Goal: Check status: Check status

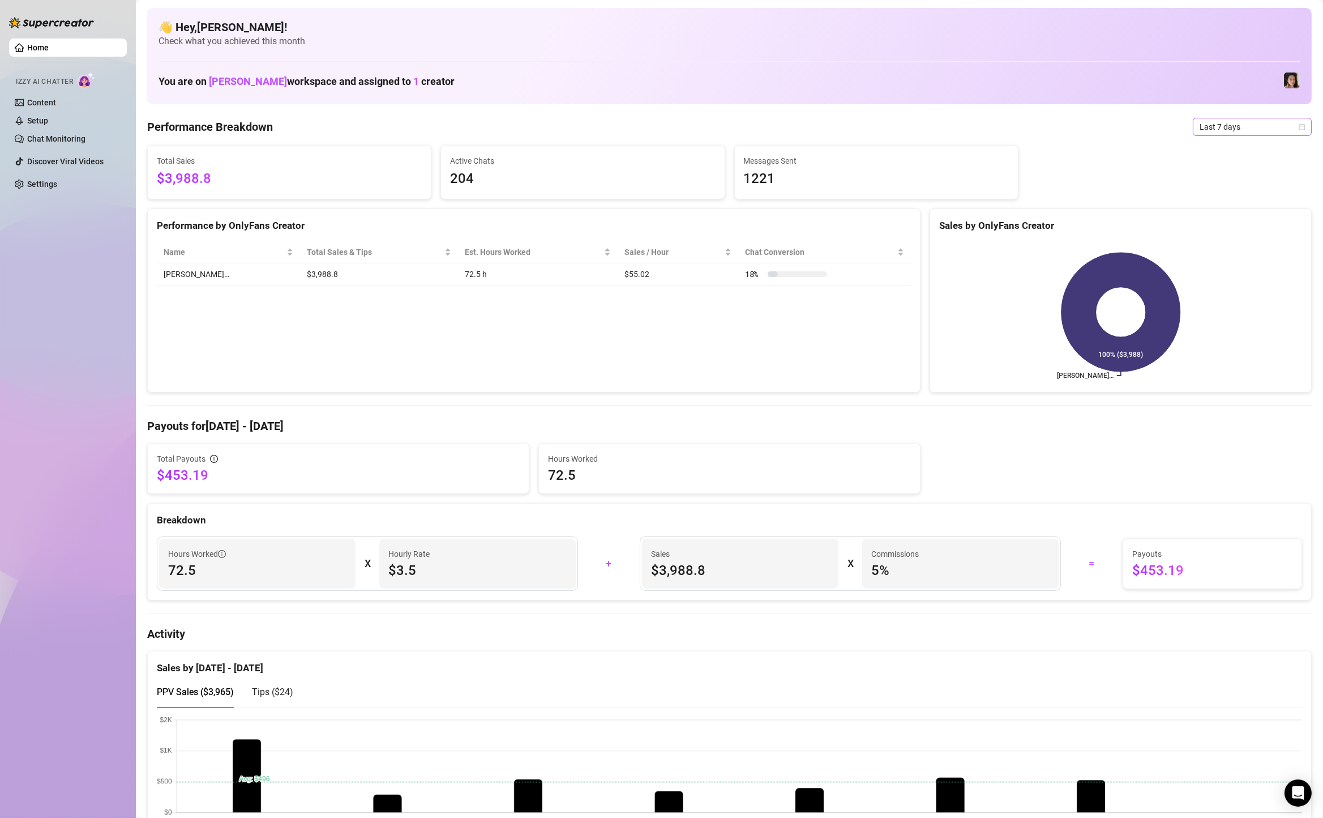
click at [1225, 123] on span "Last 7 days" at bounding box center [1252, 126] width 105 height 17
click at [1220, 217] on div "Custom date" at bounding box center [1252, 222] width 101 height 12
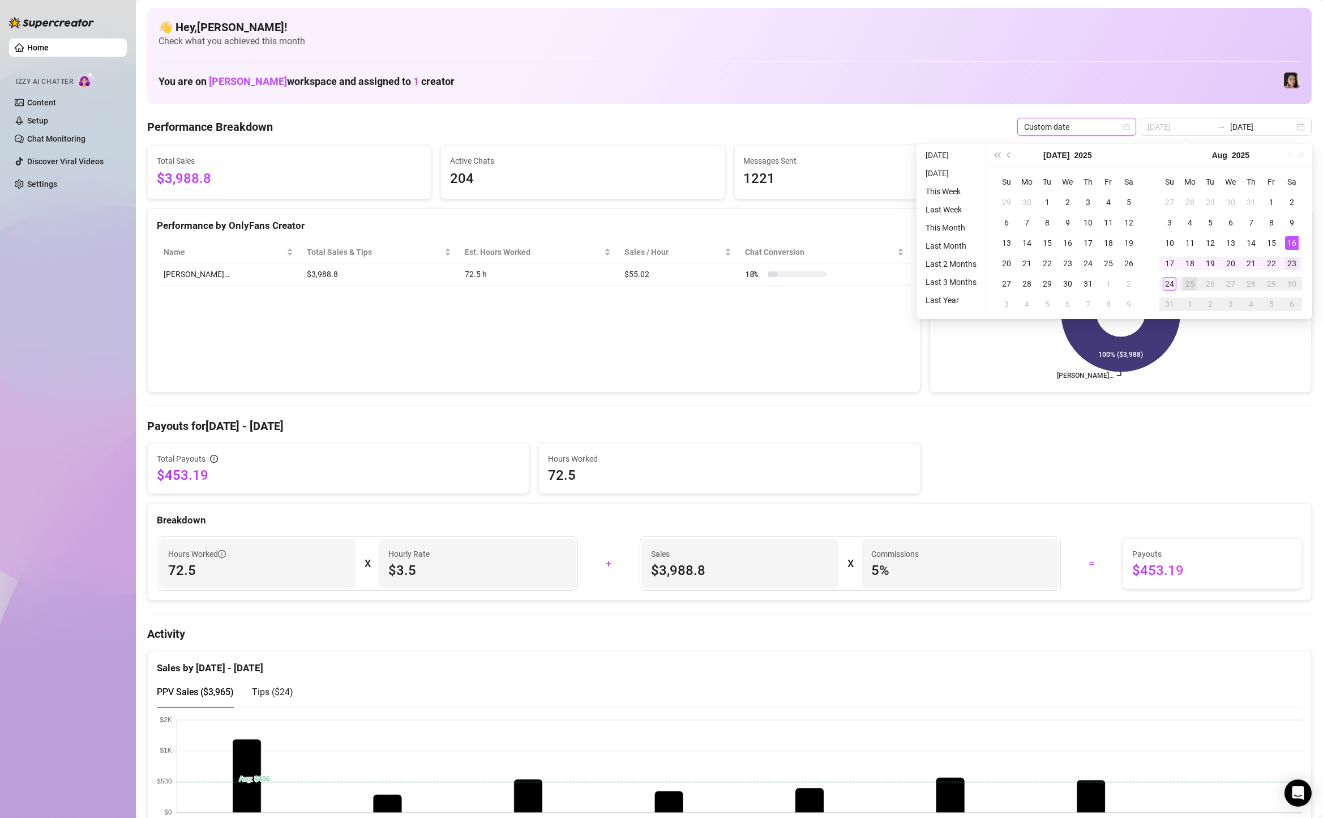
type input "[DATE]"
click at [1295, 264] on div "23" at bounding box center [1292, 263] width 14 height 14
type input "[DATE]"
click at [1171, 281] on div "24" at bounding box center [1170, 284] width 14 height 14
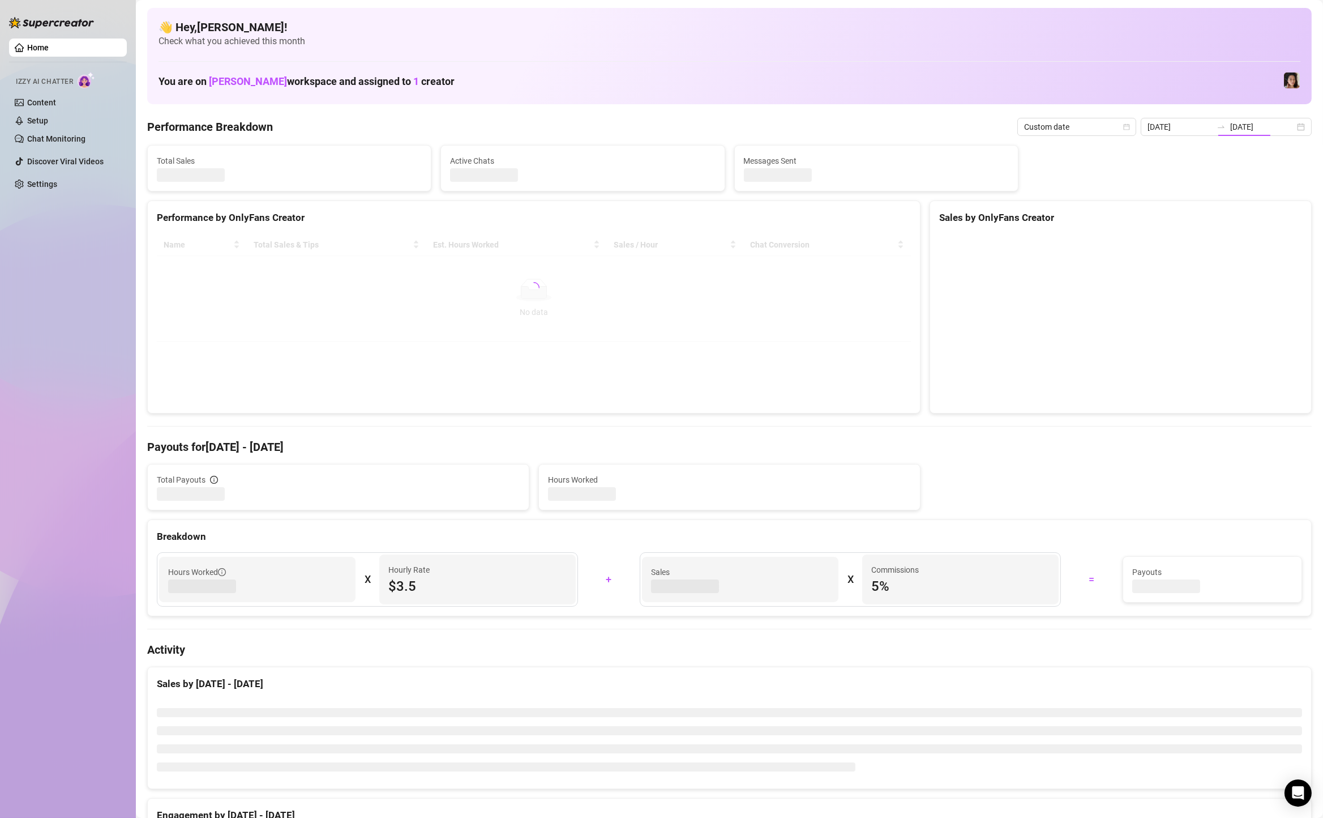
type input "[DATE]"
click at [1303, 118] on div "[DATE] [DATE]" at bounding box center [1226, 127] width 171 height 18
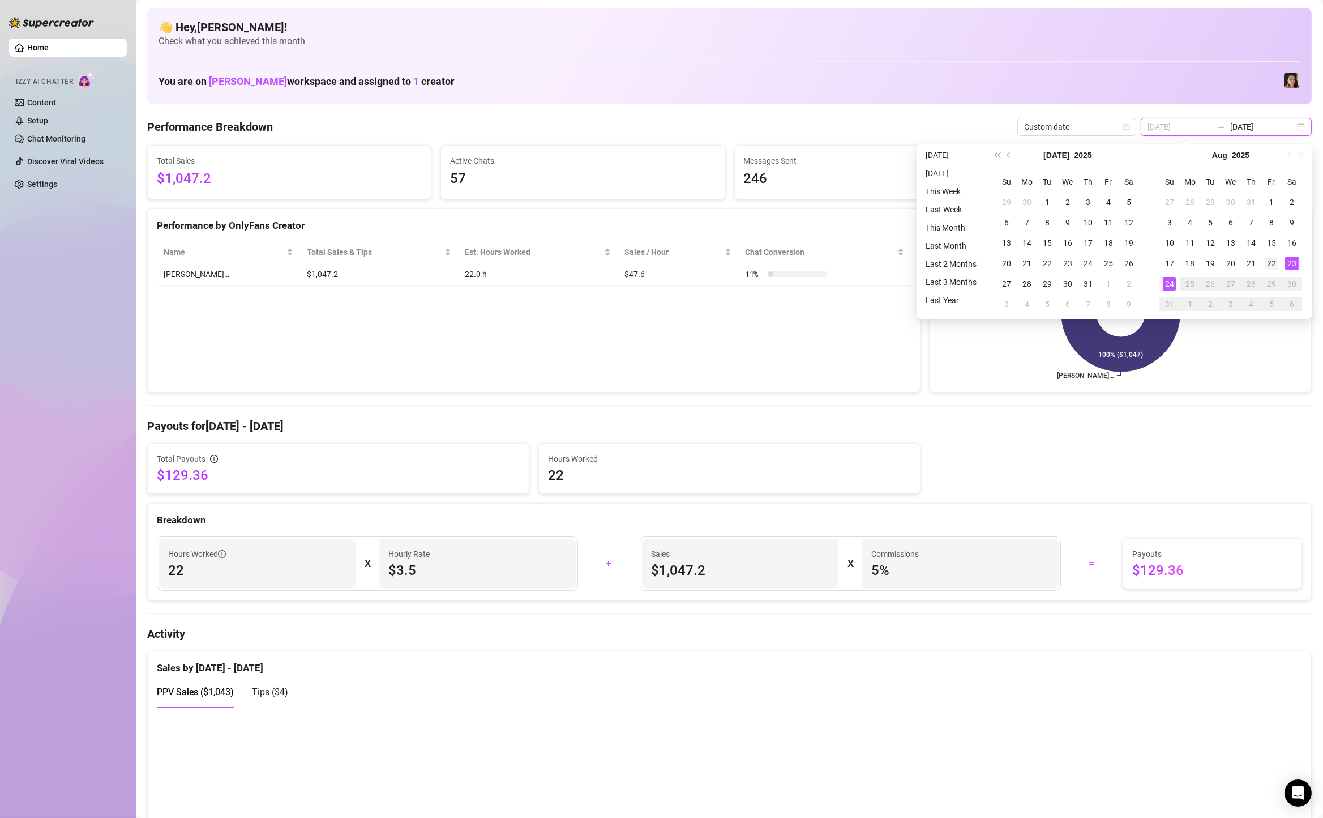
type input "[DATE]"
click at [1277, 263] on div "22" at bounding box center [1272, 263] width 14 height 14
type input "[DATE]"
click at [1167, 283] on div "24" at bounding box center [1170, 284] width 14 height 14
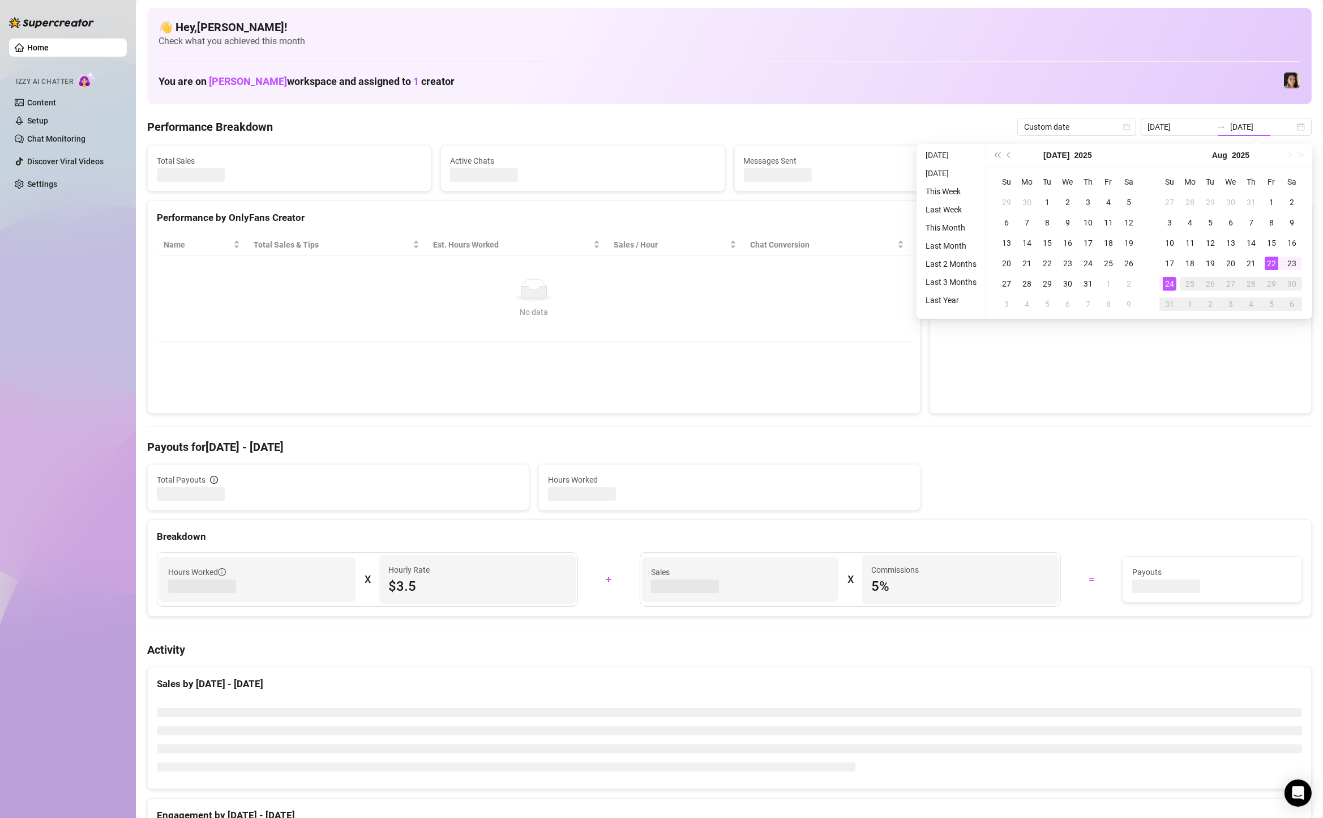
type input "[DATE]"
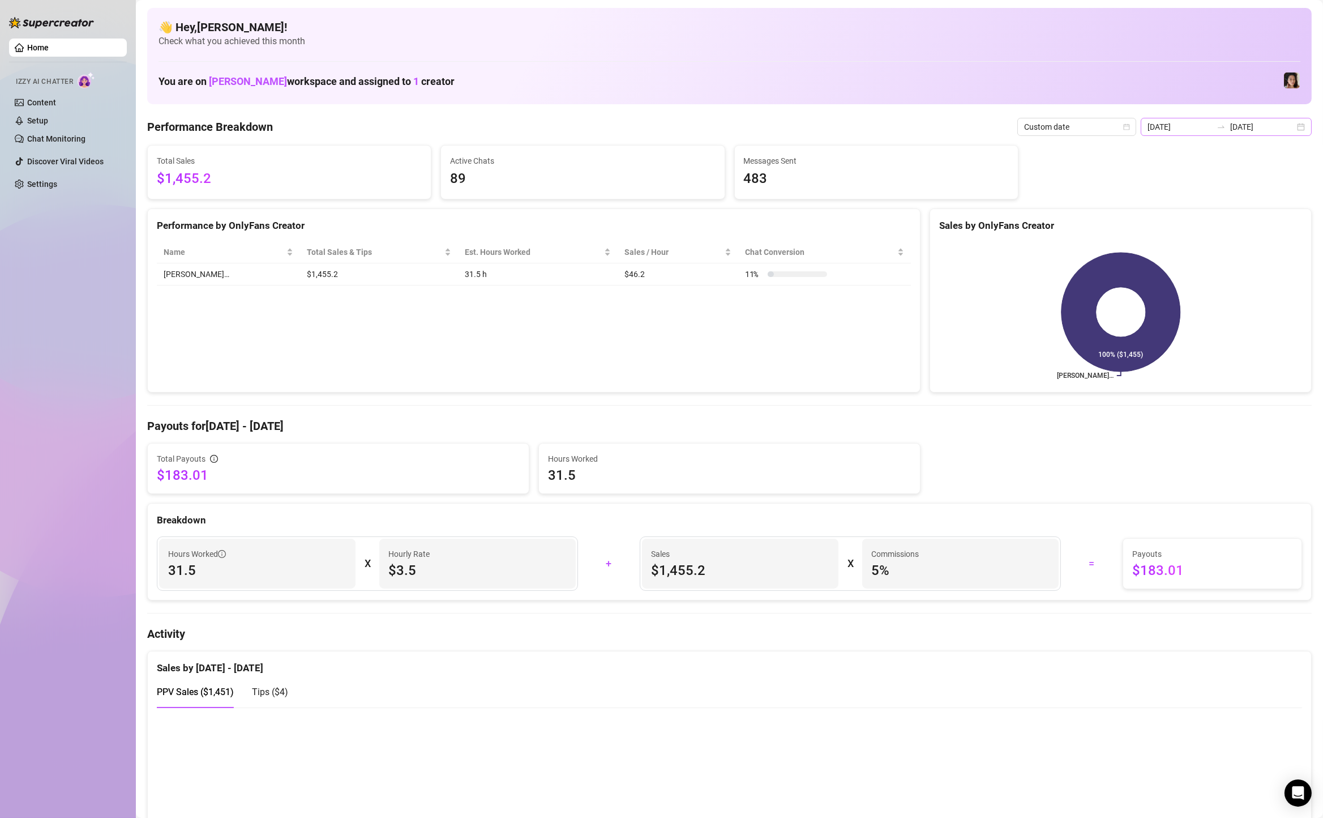
click at [1308, 127] on div "[DATE] [DATE]" at bounding box center [1226, 127] width 171 height 18
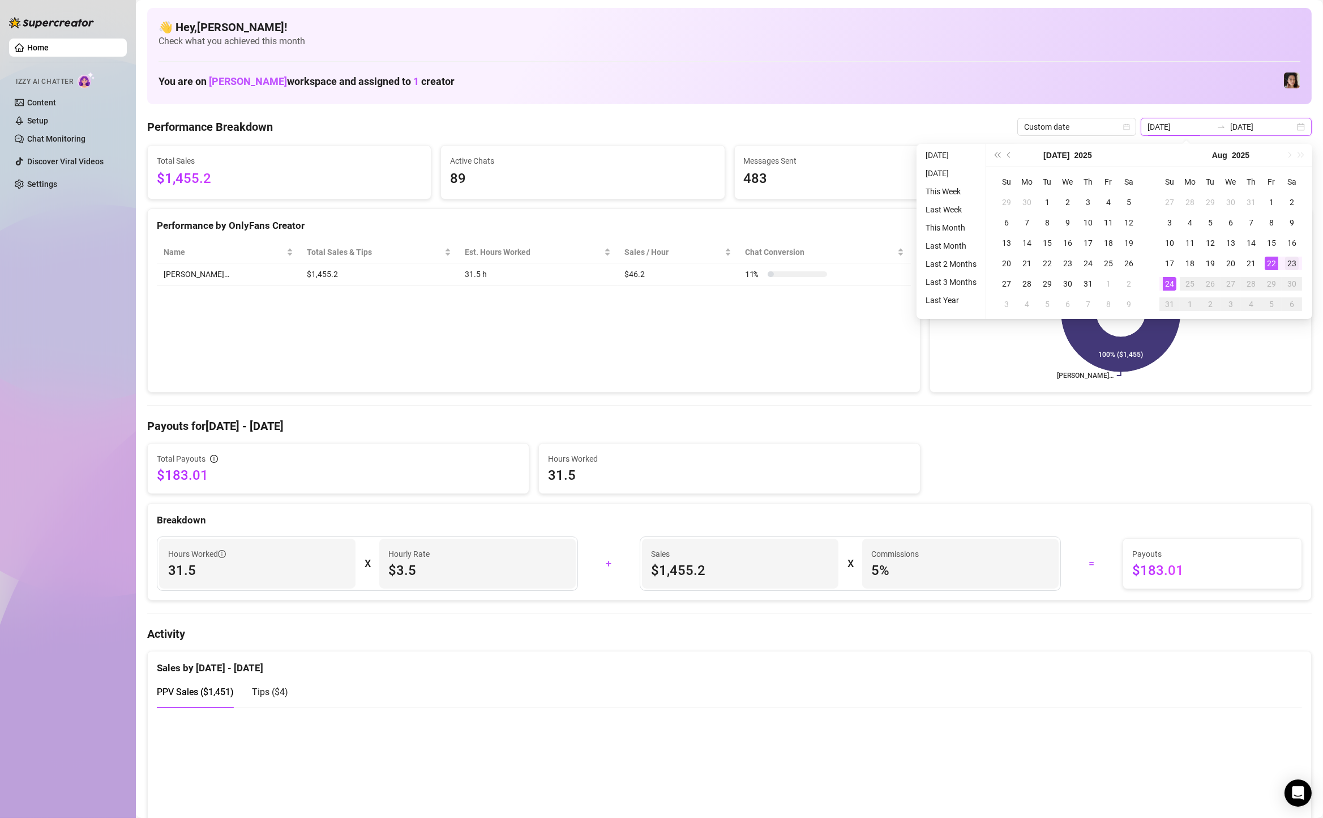
type input "[DATE]"
click at [1293, 259] on div "23" at bounding box center [1292, 263] width 14 height 14
type input "[DATE]"
click at [1169, 284] on div "24" at bounding box center [1170, 284] width 14 height 14
type input "[DATE]"
